Goal: Information Seeking & Learning: Learn about a topic

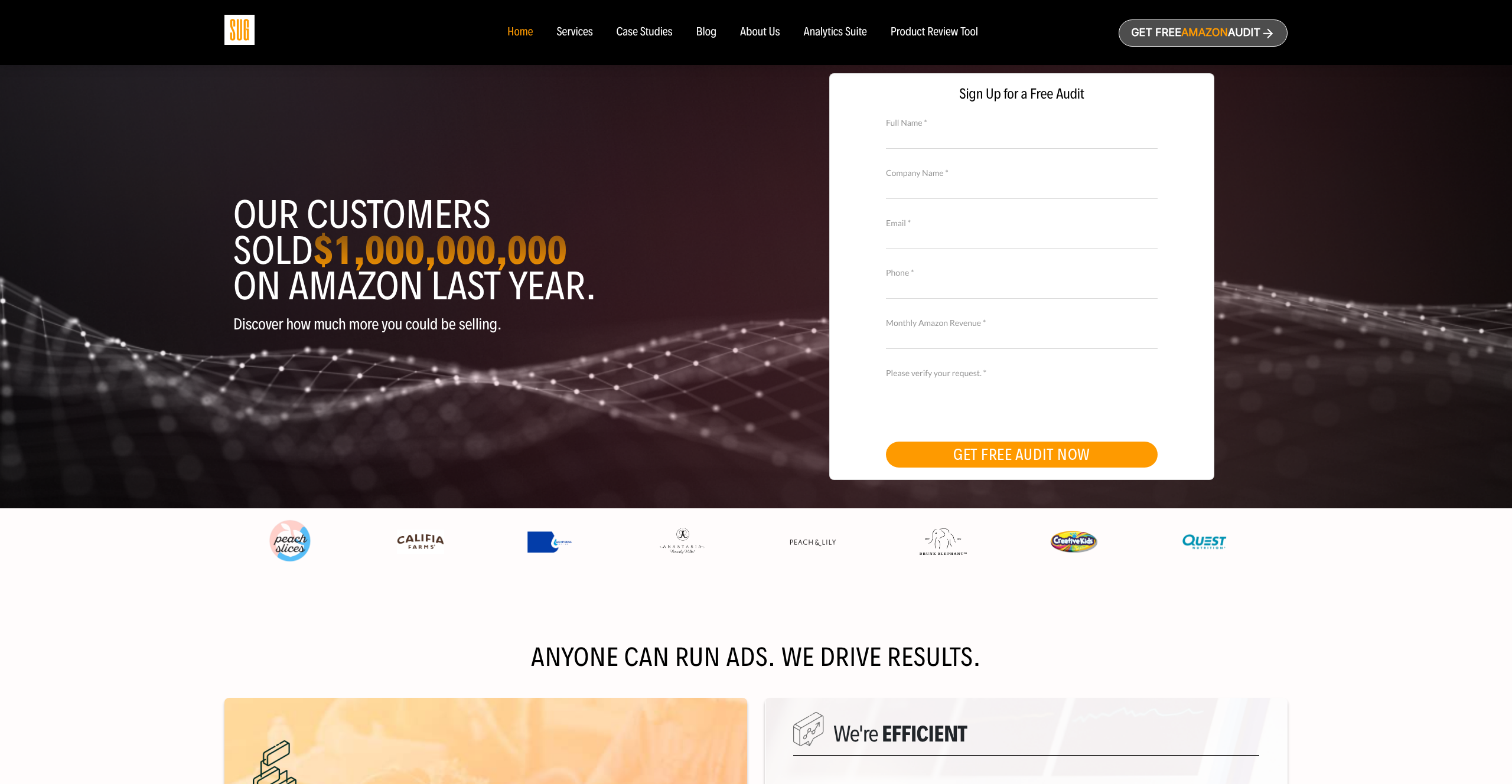
click at [706, 30] on div "Blog" at bounding box center [707, 32] width 21 height 13
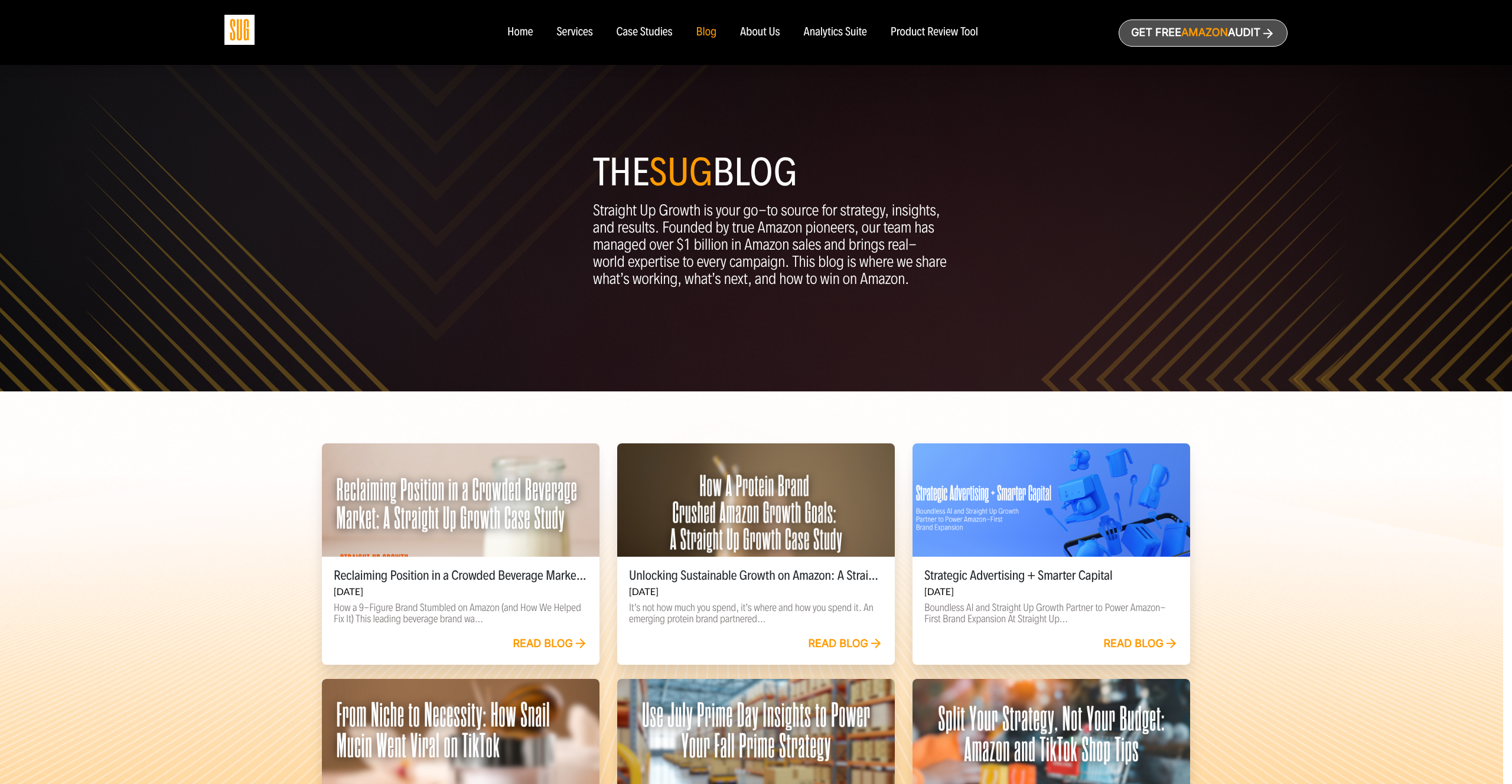
click at [760, 455] on div at bounding box center [756, 500] width 278 height 113
click at [774, 538] on div at bounding box center [756, 500] width 278 height 113
click at [570, 541] on div at bounding box center [460, 500] width 278 height 113
click at [799, 524] on div at bounding box center [756, 500] width 278 height 113
click at [1033, 516] on div at bounding box center [1051, 500] width 278 height 113
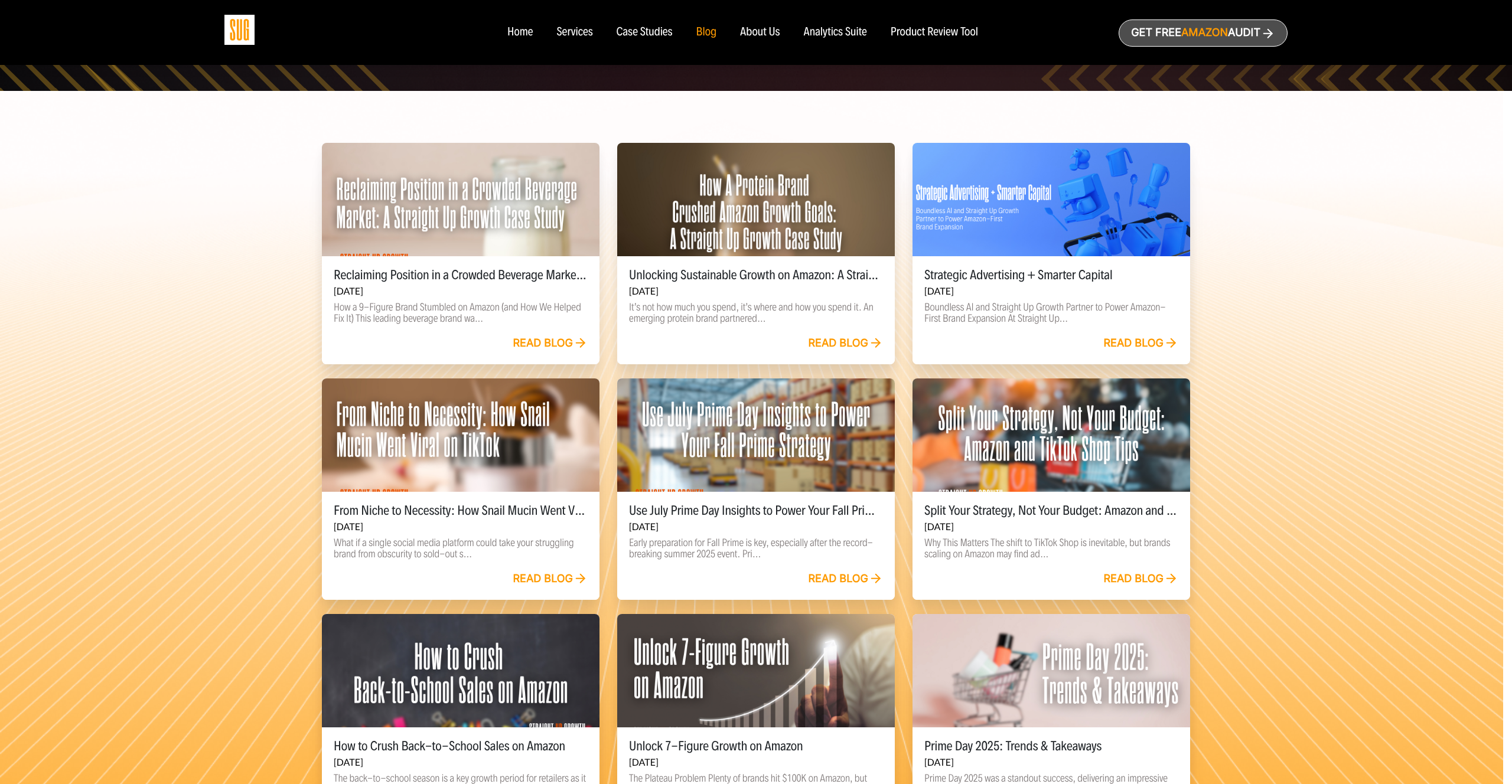
scroll to position [302, 0]
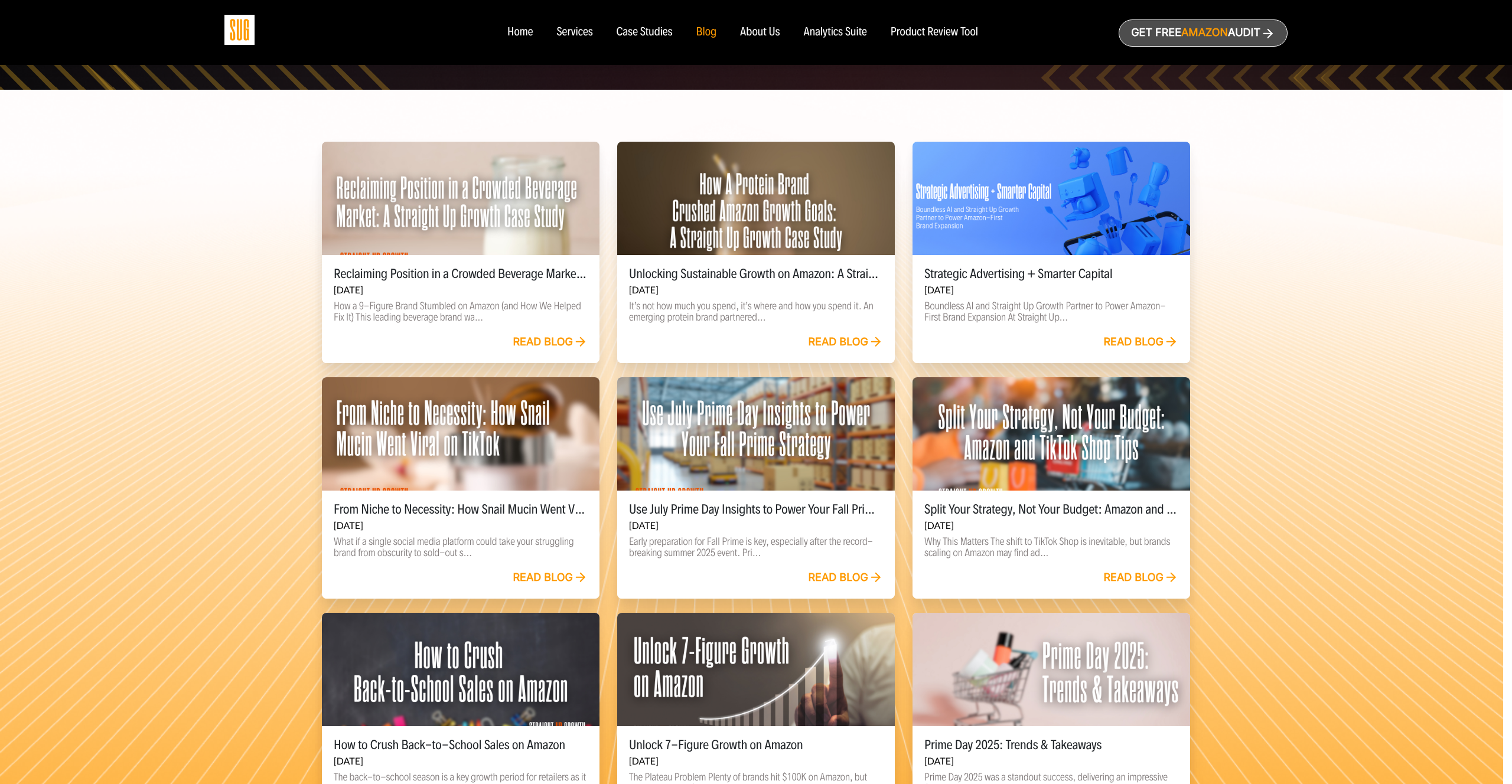
click at [1005, 441] on div at bounding box center [1051, 433] width 278 height 113
click at [800, 451] on div at bounding box center [756, 433] width 278 height 113
click at [477, 464] on div at bounding box center [460, 433] width 278 height 113
click at [837, 338] on link "Read blog" at bounding box center [845, 342] width 75 height 13
click at [549, 336] on link "Read blog" at bounding box center [550, 342] width 75 height 13
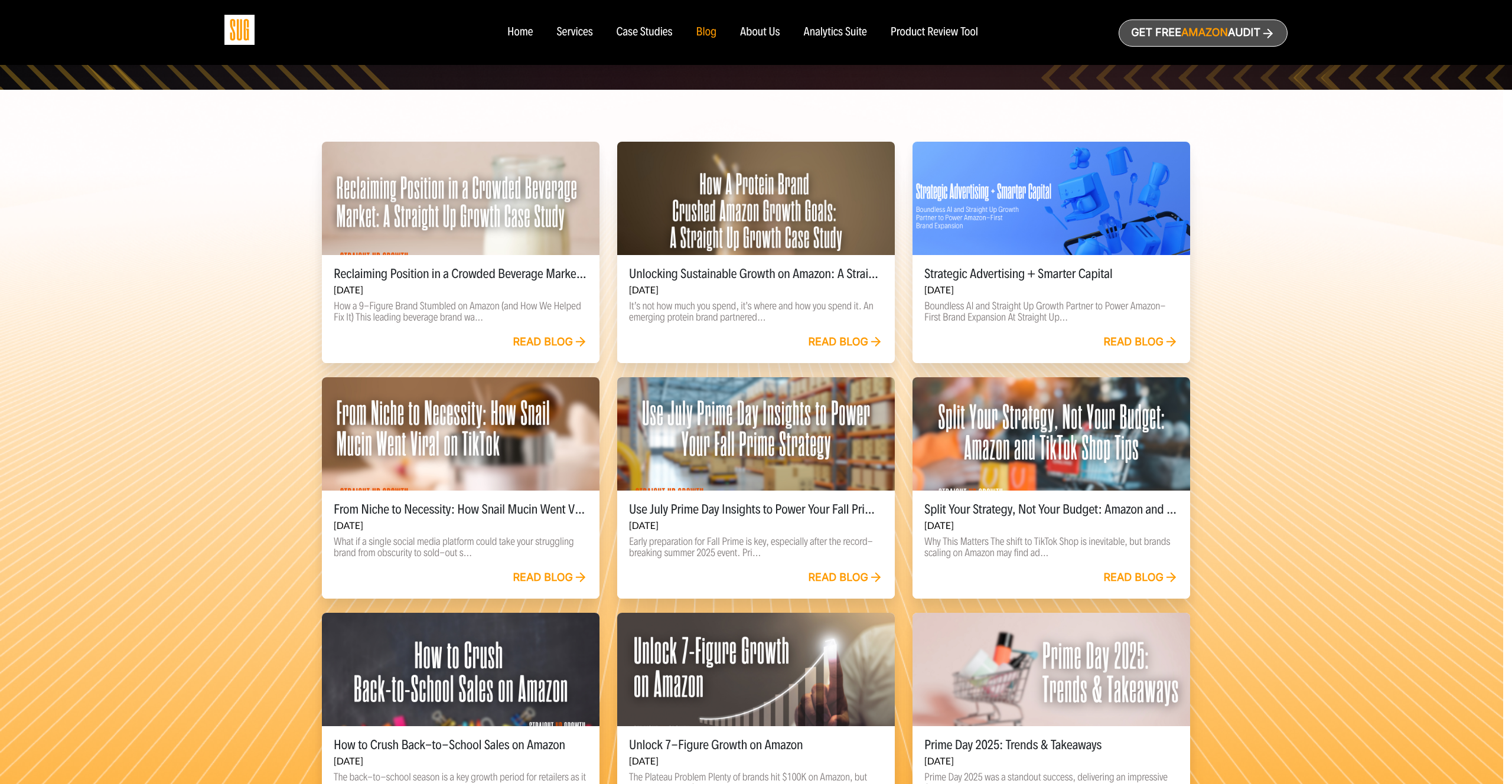
click at [1125, 343] on link "Read blog" at bounding box center [1140, 342] width 75 height 13
